Goal: Feedback & Contribution: Leave review/rating

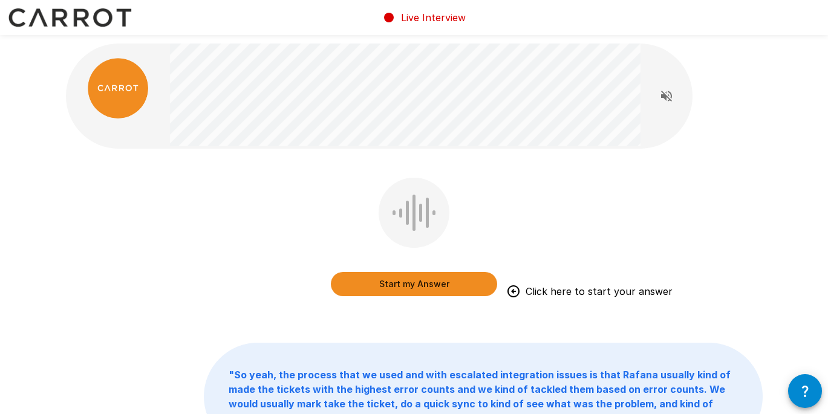
click at [385, 284] on button "Start my Answer" at bounding box center [414, 284] width 166 height 24
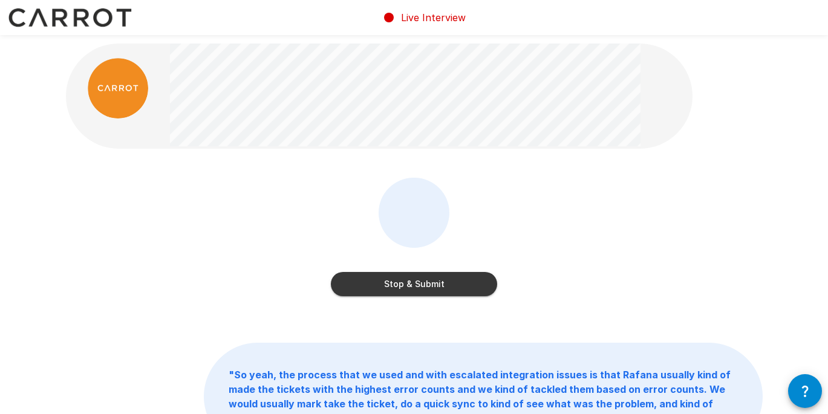
click at [418, 297] on div "Stop & Submit" at bounding box center [414, 239] width 166 height 123
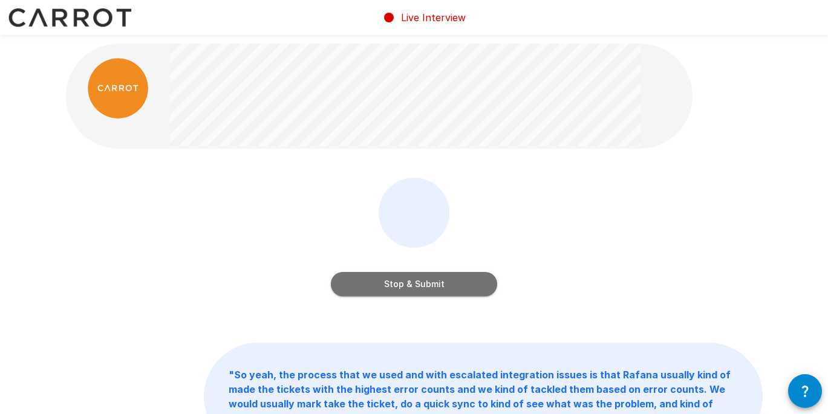
click at [412, 280] on button "Stop & Submit" at bounding box center [414, 284] width 166 height 24
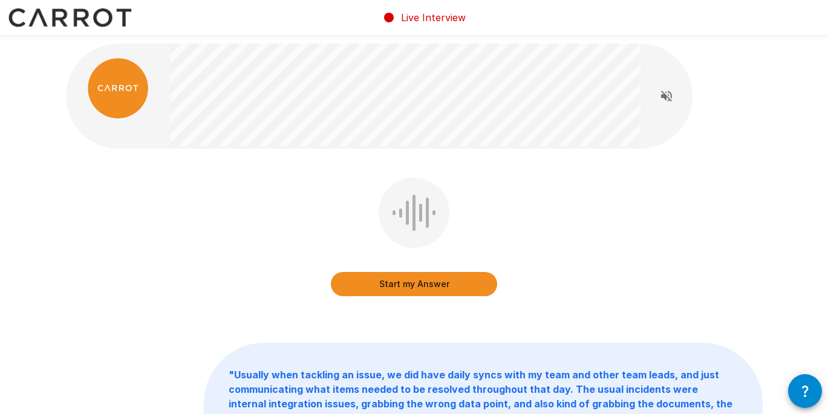
click at [444, 280] on button "Start my Answer" at bounding box center [414, 284] width 166 height 24
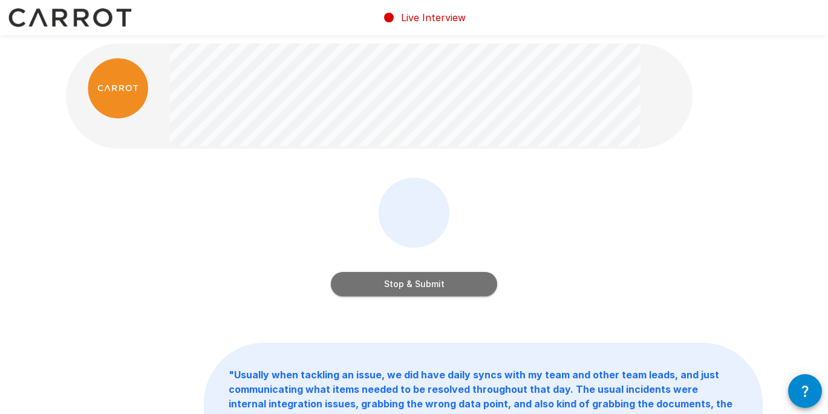
click at [424, 290] on button "Stop & Submit" at bounding box center [414, 284] width 166 height 24
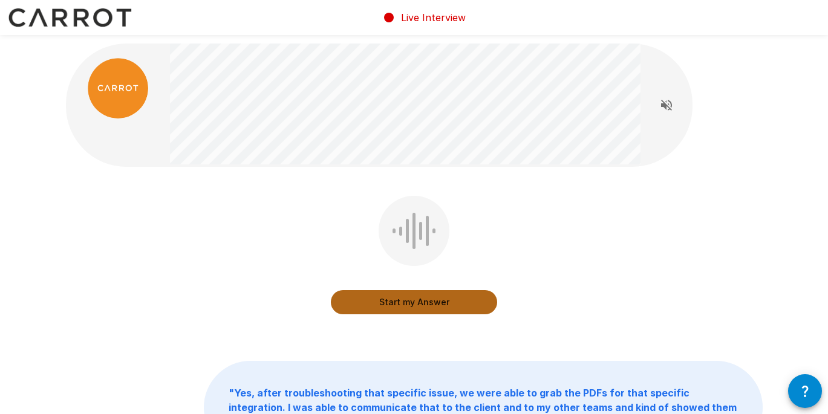
click at [410, 302] on button "Start my Answer" at bounding box center [414, 302] width 166 height 24
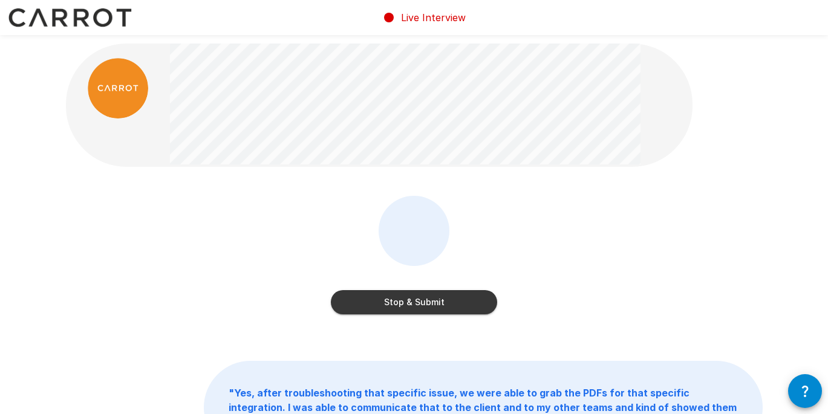
click at [426, 298] on button "Stop & Submit" at bounding box center [414, 302] width 166 height 24
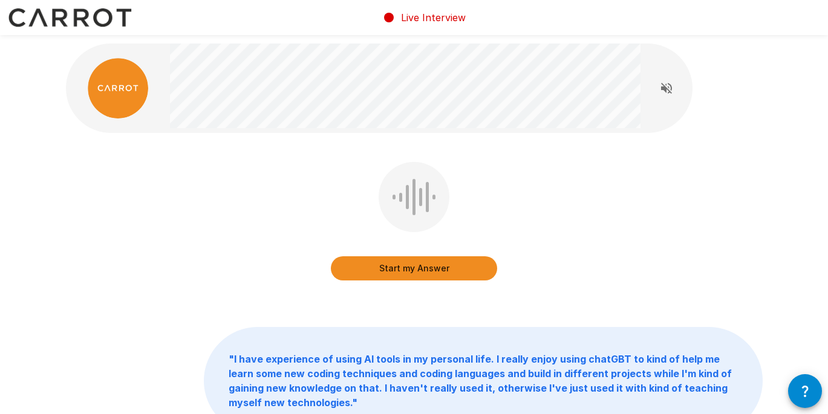
click at [400, 268] on button "Start my Answer" at bounding box center [414, 268] width 166 height 24
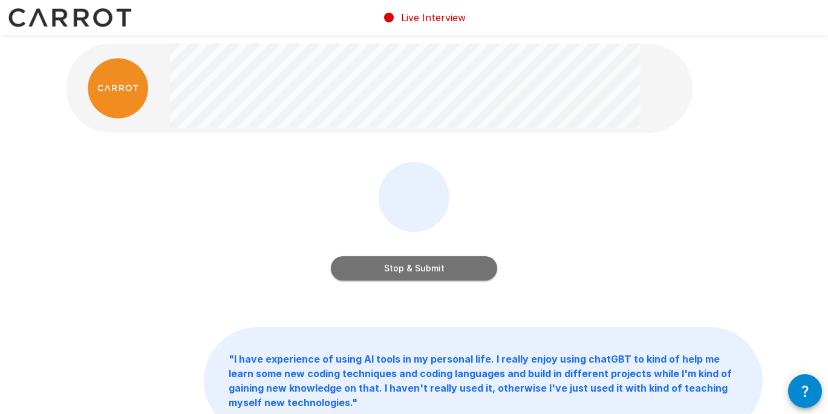
click at [417, 273] on button "Stop & Submit" at bounding box center [414, 268] width 166 height 24
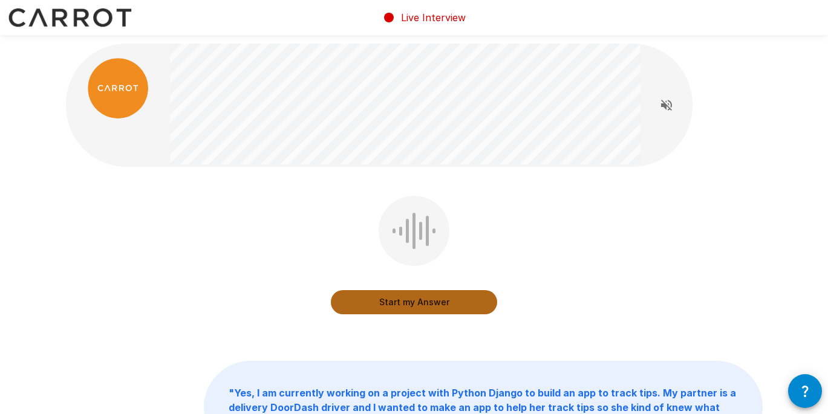
click at [414, 308] on button "Start my Answer" at bounding box center [414, 302] width 166 height 24
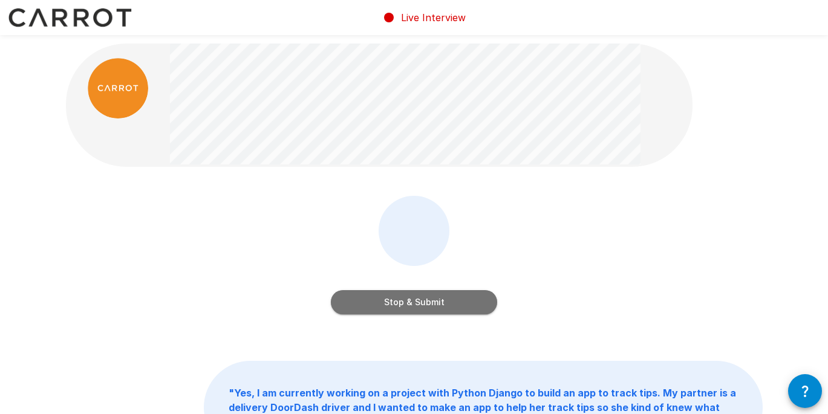
click at [400, 310] on button "Stop & Submit" at bounding box center [414, 302] width 166 height 24
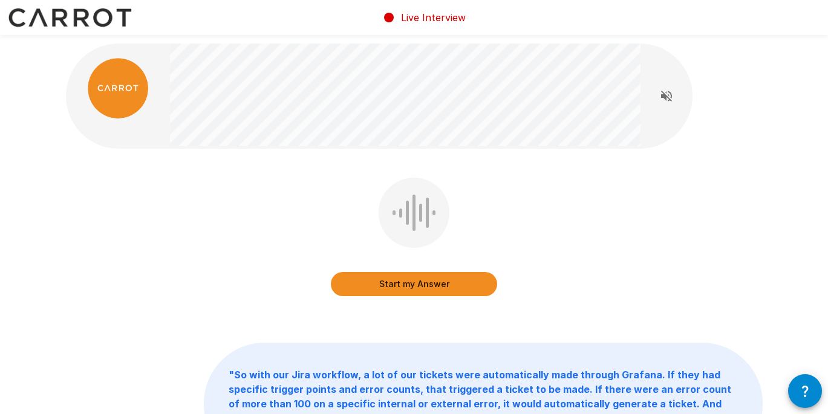
click at [454, 285] on button "Start my Answer" at bounding box center [414, 284] width 166 height 24
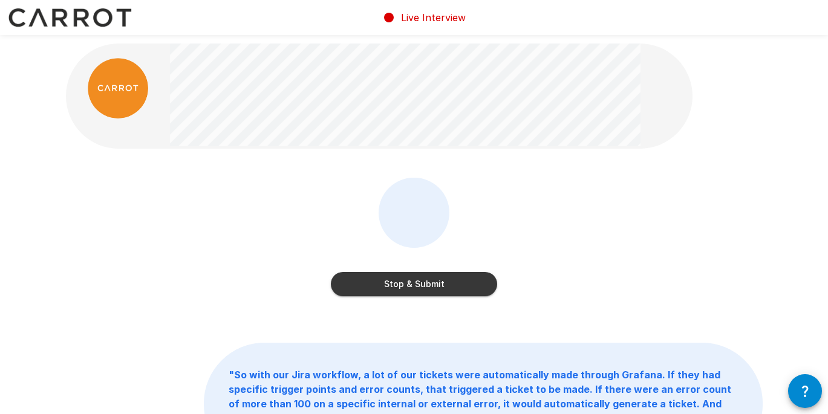
click at [428, 283] on button "Stop & Submit" at bounding box center [414, 284] width 166 height 24
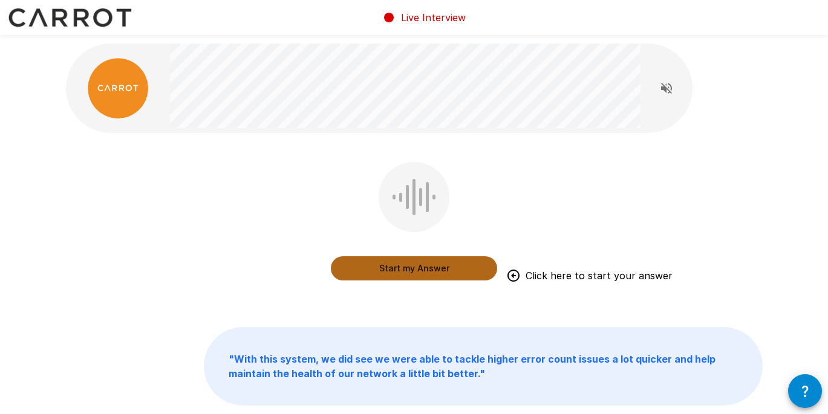
click at [402, 271] on button "Start my Answer" at bounding box center [414, 268] width 166 height 24
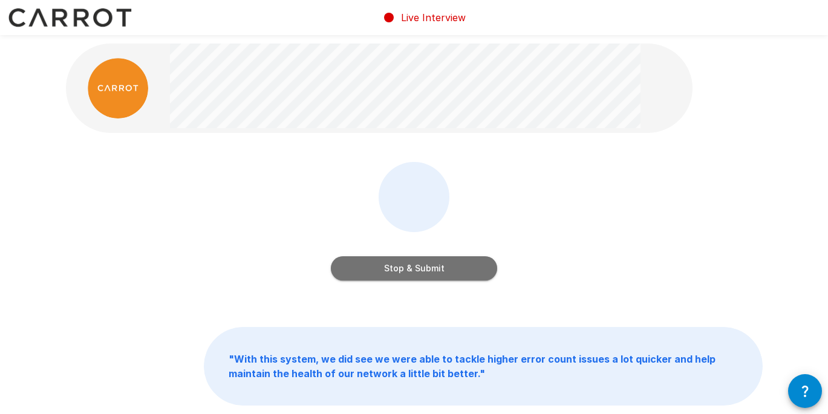
click at [418, 269] on button "Stop & Submit" at bounding box center [414, 268] width 166 height 24
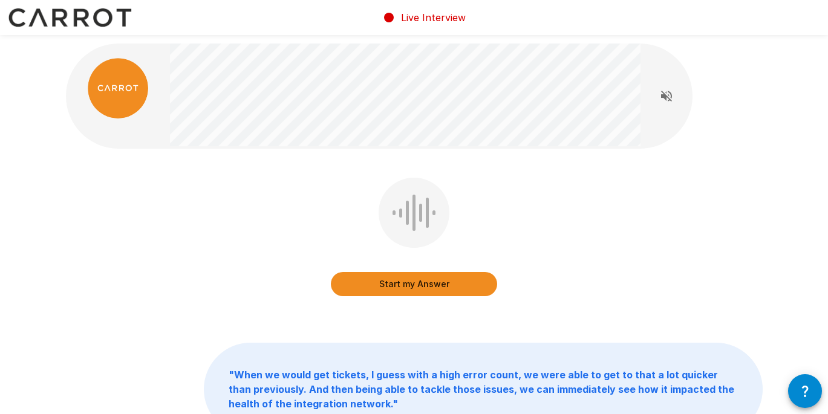
click at [382, 283] on button "Start my Answer" at bounding box center [414, 284] width 166 height 24
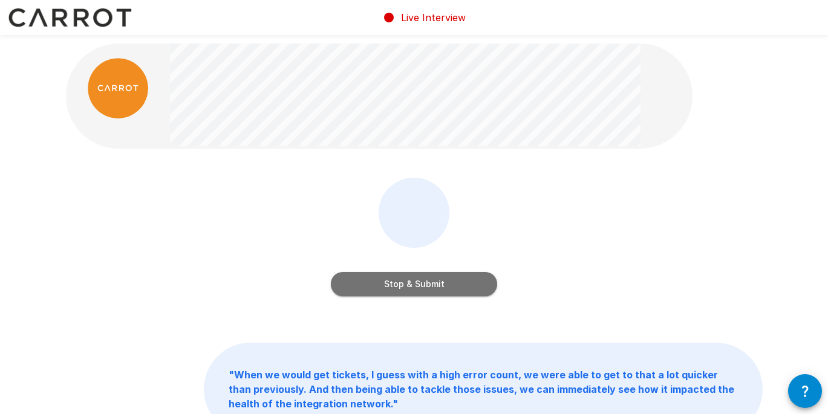
click at [405, 283] on button "Stop & Submit" at bounding box center [414, 284] width 166 height 24
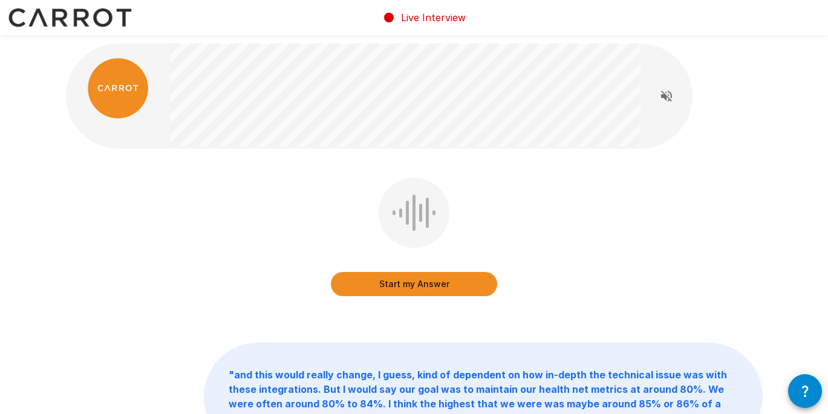
click at [431, 278] on button "Start my Answer" at bounding box center [414, 284] width 166 height 24
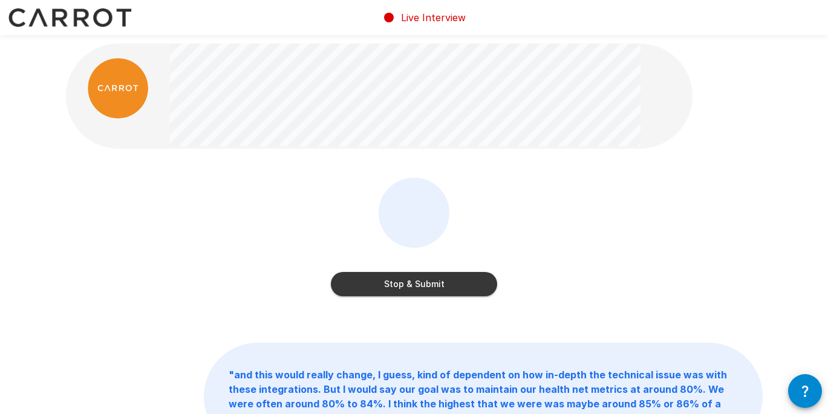
click at [402, 291] on button "Stop & Submit" at bounding box center [414, 284] width 166 height 24
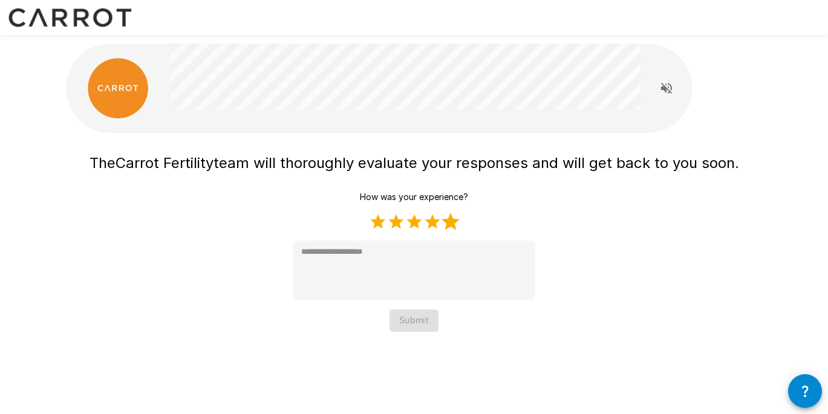
click at [448, 220] on label "5 Stars" at bounding box center [450, 222] width 18 height 18
type textarea "*"
click at [421, 316] on button "Submit" at bounding box center [413, 321] width 49 height 22
